Goal: Find contact information: Find contact information

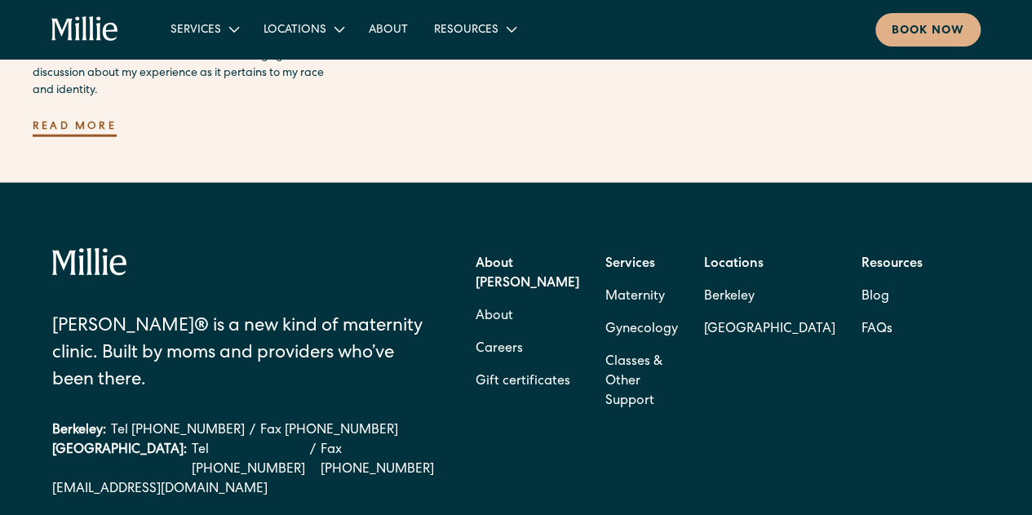
scroll to position [4809, 0]
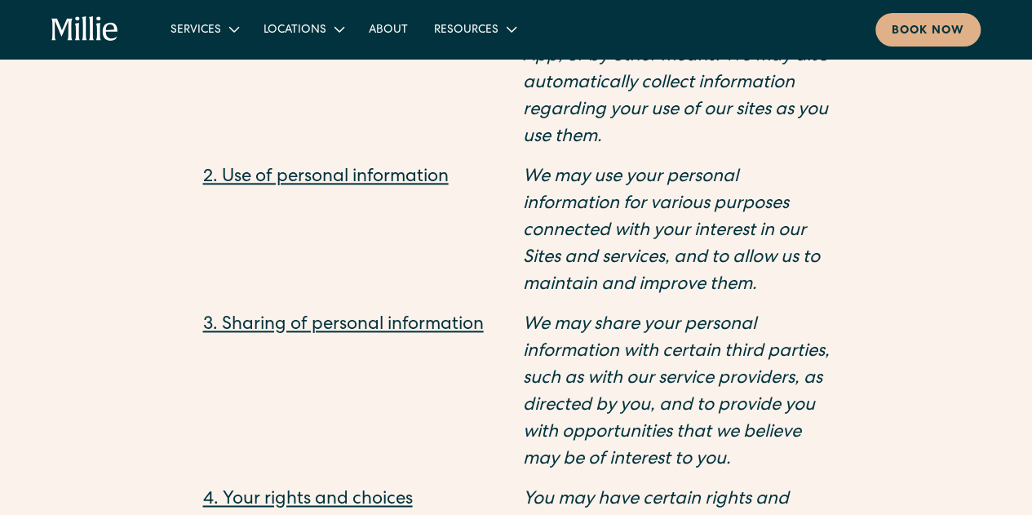
scroll to position [1224, 0]
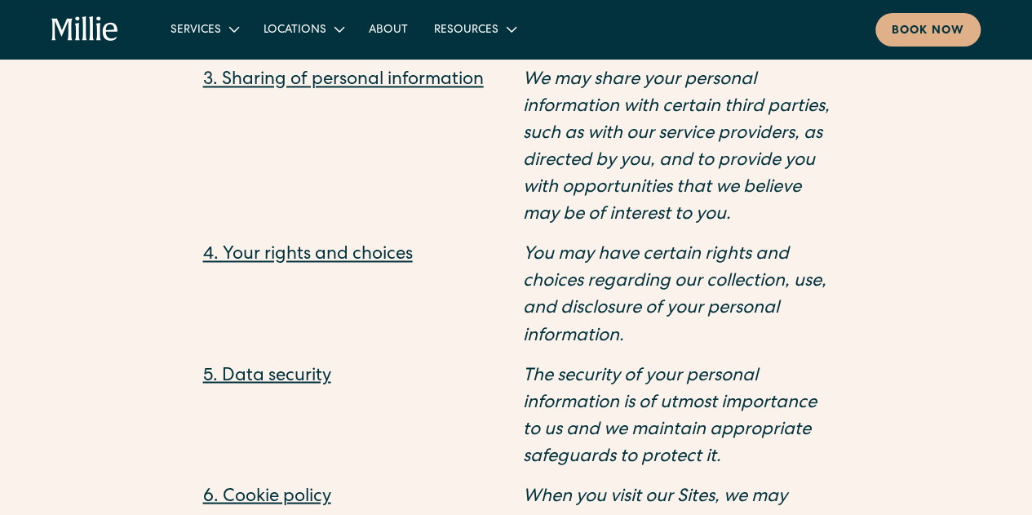
click at [657, 299] on em "You may have certain rights and choices regarding our collection, use, and disc…" at bounding box center [675, 295] width 304 height 99
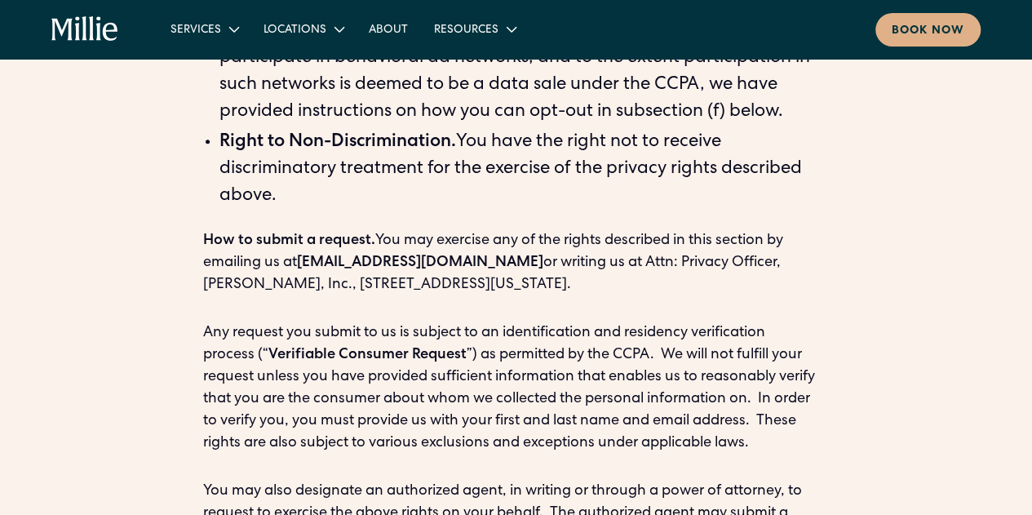
click at [403, 246] on p "How to submit a request. You may exercise any of the rights described in this s…" at bounding box center [516, 263] width 627 height 66
click at [722, 242] on p "How to submit a request. You may exercise any of the rights described in this s…" at bounding box center [516, 263] width 627 height 66
drag, startPoint x: 721, startPoint y: 236, endPoint x: 785, endPoint y: 237, distance: 64.5
click at [785, 237] on p "How to submit a request. You may exercise any of the rights described in this s…" at bounding box center [516, 263] width 627 height 66
copy p "[PERSON_NAME], Inc."
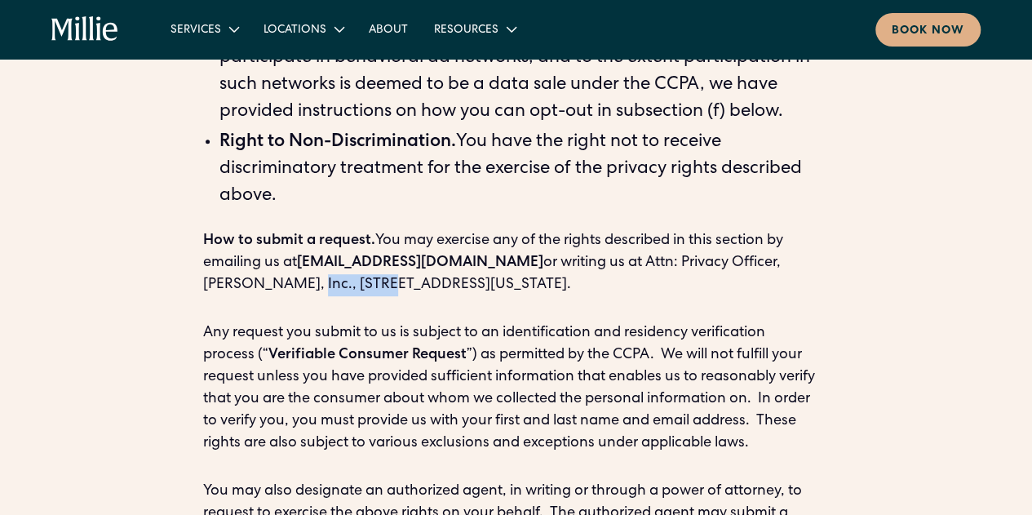
drag, startPoint x: 793, startPoint y: 236, endPoint x: 253, endPoint y: 264, distance: 541.0
click at [253, 264] on p "How to submit a request. You may exercise any of the rights described in this s…" at bounding box center [516, 263] width 627 height 66
copy p "[STREET_ADDRESS]"
drag, startPoint x: 470, startPoint y: 254, endPoint x: 434, endPoint y: 260, distance: 36.5
click at [434, 260] on p "How to submit a request. You may exercise any of the rights described in this s…" at bounding box center [516, 263] width 627 height 66
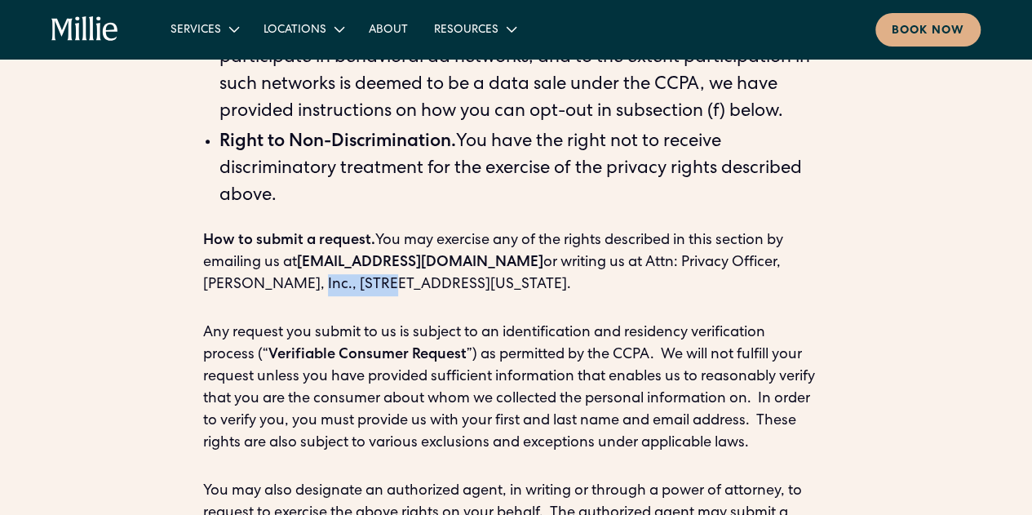
copy p "94102"
